Goal: Task Accomplishment & Management: Use online tool/utility

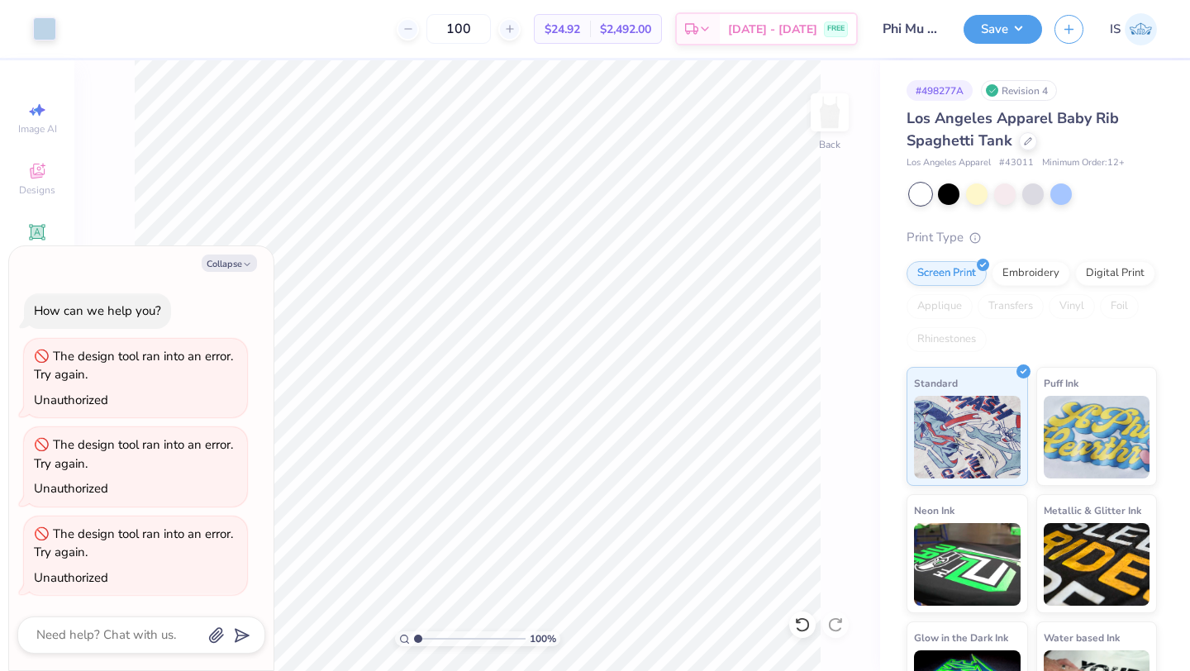
type textarea "x"
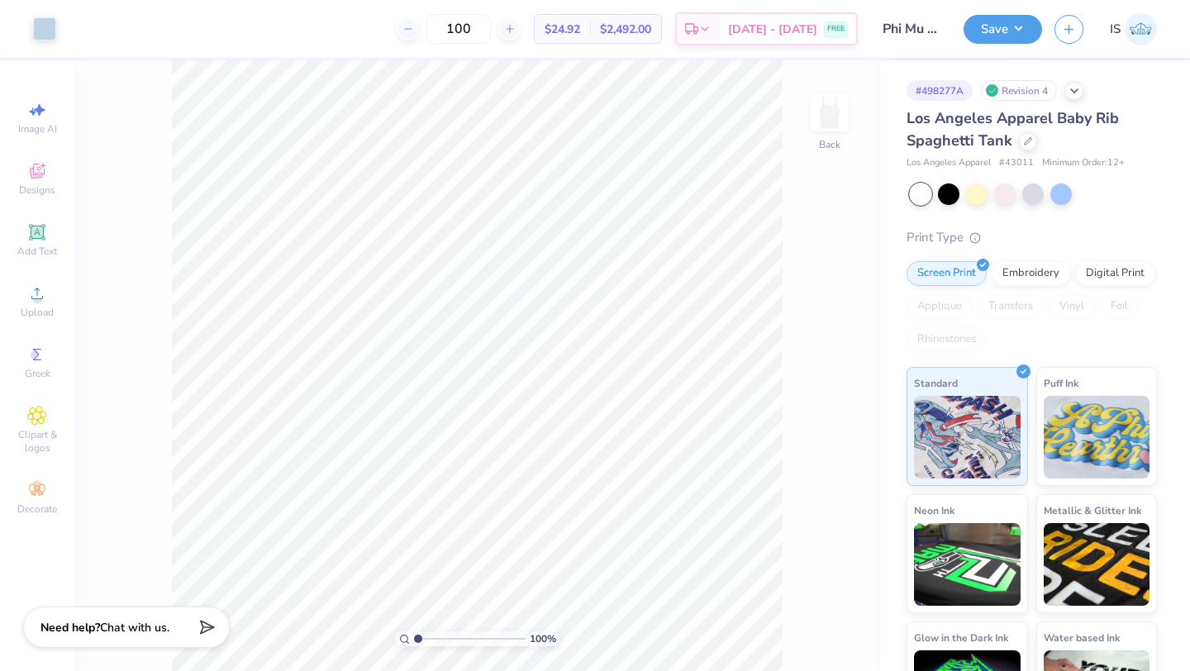
click at [924, 29] on input "Phi Mu Tank" at bounding box center [910, 28] width 81 height 33
click at [928, 20] on input "Phi Mu Tank" at bounding box center [910, 28] width 81 height 33
click at [1060, 37] on button "button" at bounding box center [1069, 26] width 29 height 29
